Goal: Register for event/course

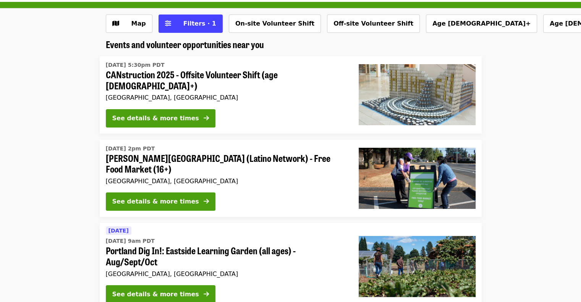
scroll to position [38, 0]
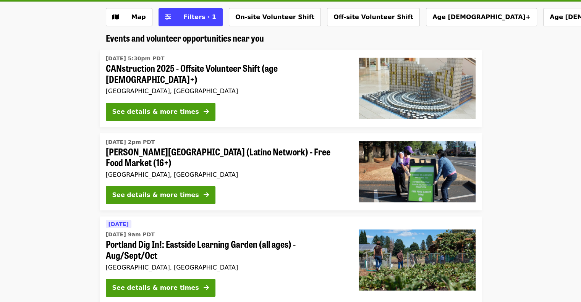
click at [234, 147] on span "[PERSON_NAME][GEOGRAPHIC_DATA] (Latino Network) - Free Food Market (16+)" at bounding box center [226, 157] width 241 height 22
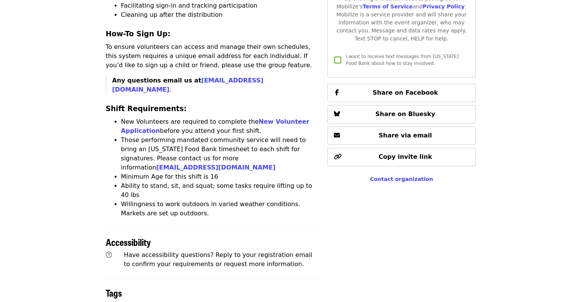
scroll to position [573, 0]
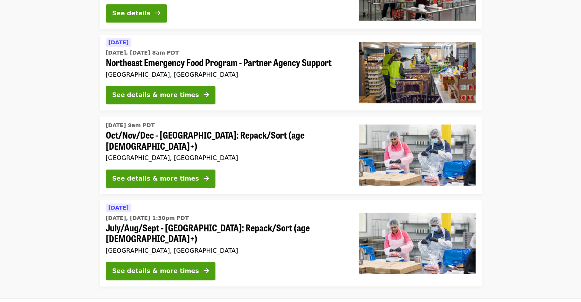
scroll to position [682, 0]
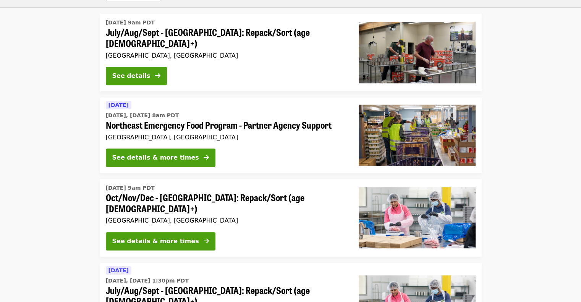
click at [220, 192] on span "Oct/Nov/Dec - [GEOGRAPHIC_DATA]: Repack/Sort (age [DEMOGRAPHIC_DATA]+)" at bounding box center [226, 203] width 241 height 22
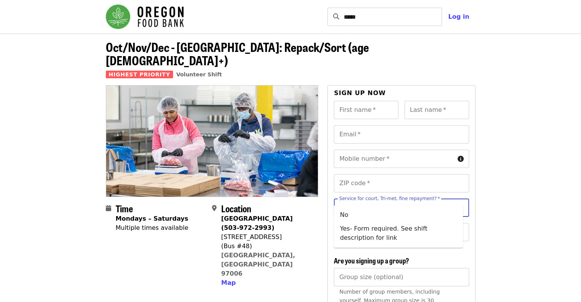
click at [425, 201] on input "Service for court, Tri-met, fine repayment?   *" at bounding box center [392, 208] width 104 height 15
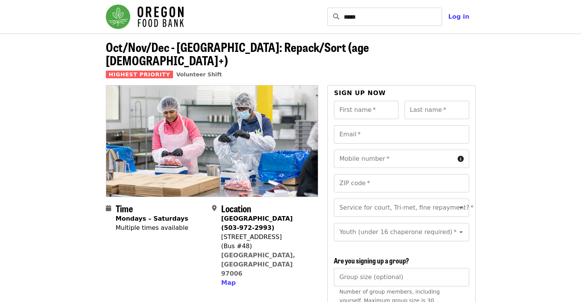
click at [304, 233] on div "[STREET_ADDRESS]" at bounding box center [266, 237] width 91 height 9
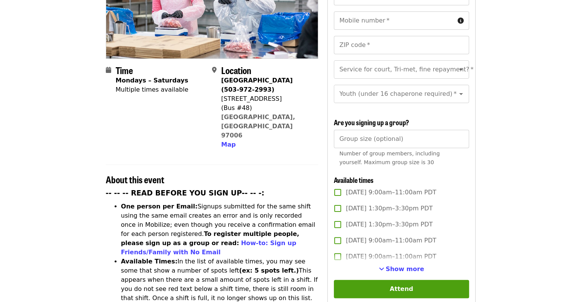
scroll to position [191, 0]
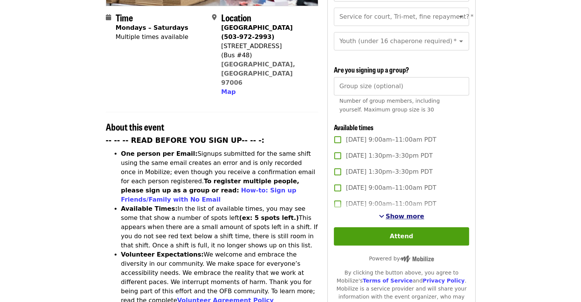
click at [392, 213] on span "Show more" at bounding box center [405, 216] width 39 height 7
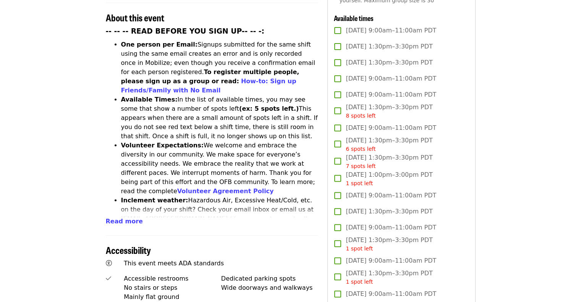
scroll to position [306, 0]
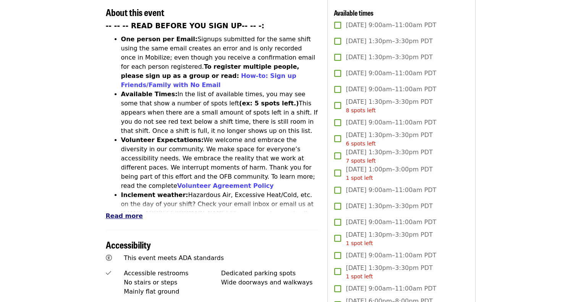
click at [126, 212] on span "Read more" at bounding box center [124, 215] width 37 height 7
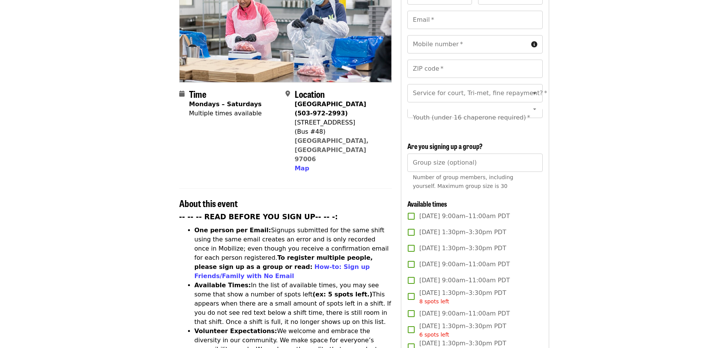
scroll to position [0, 0]
